Goal: Register for event/course

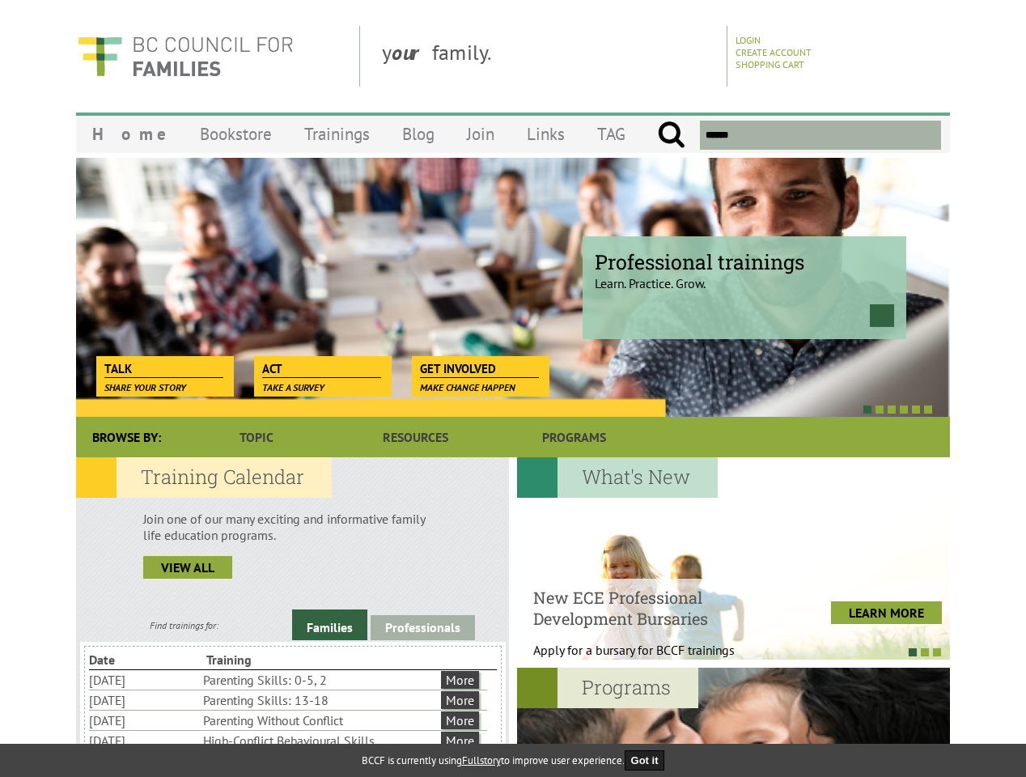
click at [513, 401] on div at bounding box center [495, 409] width 874 height 16
click at [495, 409] on div at bounding box center [495, 409] width 874 height 16
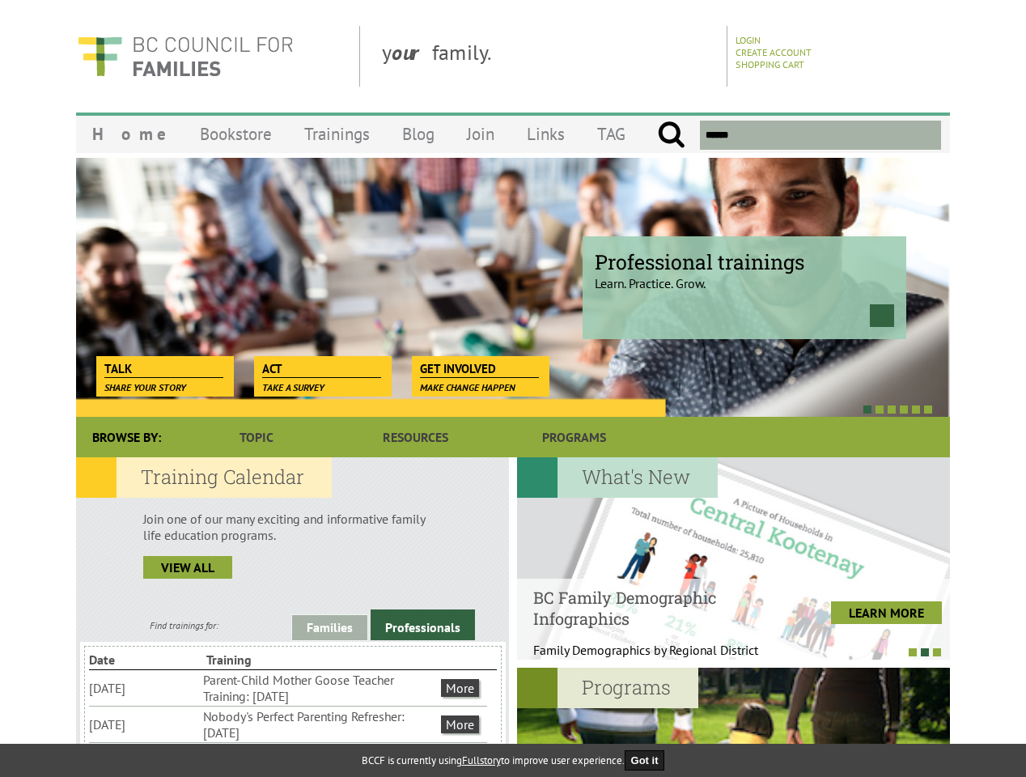
click at [329, 625] on link "Families" at bounding box center [329, 627] width 75 height 25
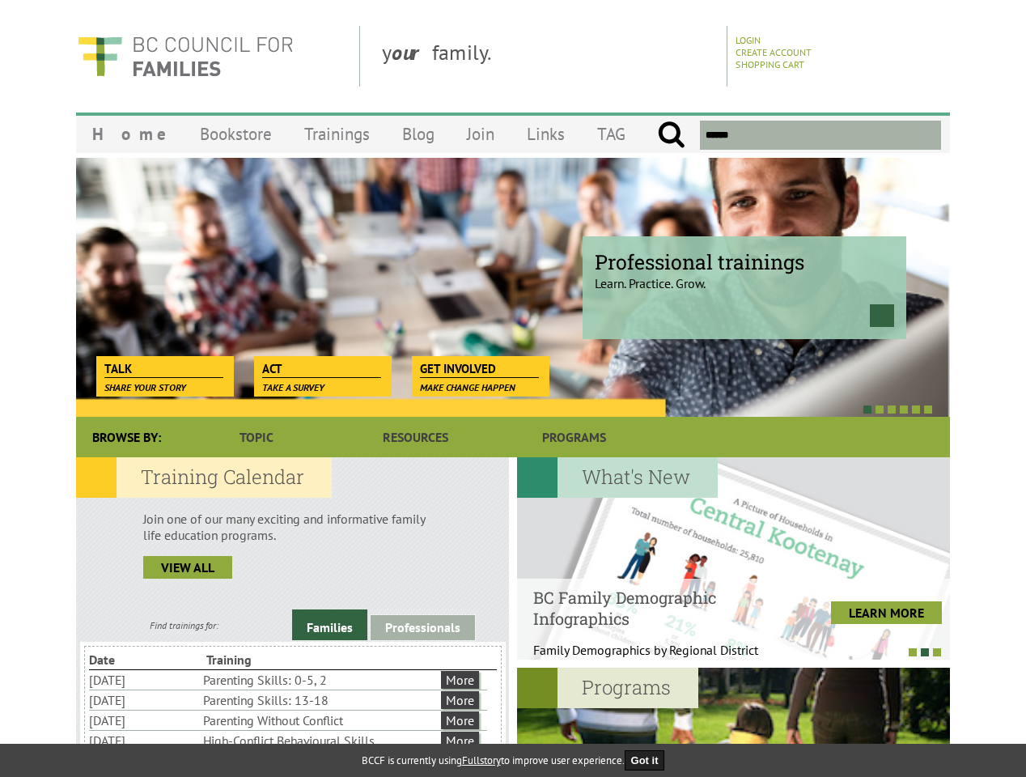
click at [422, 627] on link "Professionals" at bounding box center [423, 627] width 104 height 25
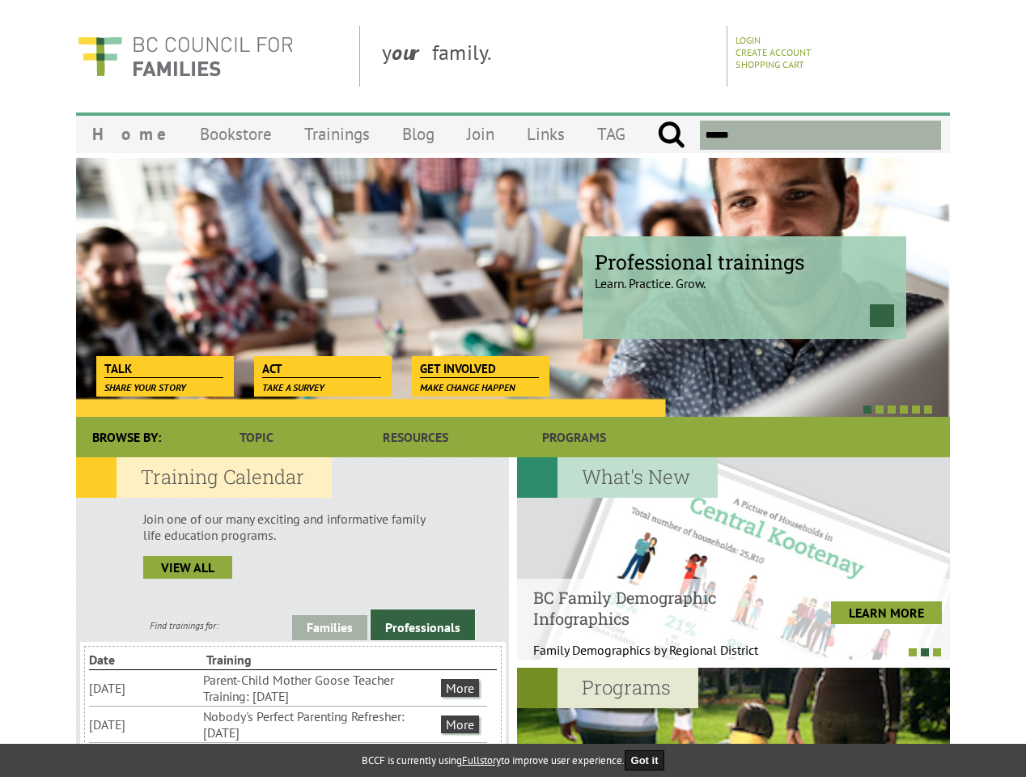
click at [288, 723] on li "Nobody's Perfect Parenting Refresher: [DATE]" at bounding box center [320, 724] width 235 height 36
click at [733, 558] on div at bounding box center [733, 558] width 433 height 202
click at [725, 651] on div at bounding box center [725, 651] width 433 height 16
click at [733, 722] on div at bounding box center [733, 769] width 433 height 202
click at [650, 760] on button "Got it" at bounding box center [645, 760] width 40 height 20
